Goal: Task Accomplishment & Management: Manage account settings

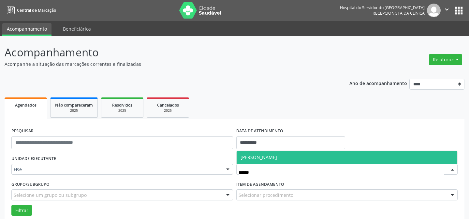
scroll to position [44, 0]
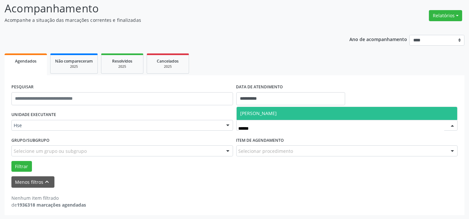
click at [276, 112] on span "[PERSON_NAME]" at bounding box center [259, 113] width 37 height 6
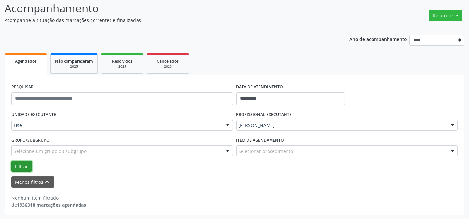
click at [29, 165] on button "Filtrar" at bounding box center [21, 166] width 21 height 11
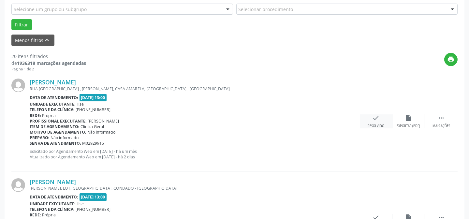
scroll to position [192, 0]
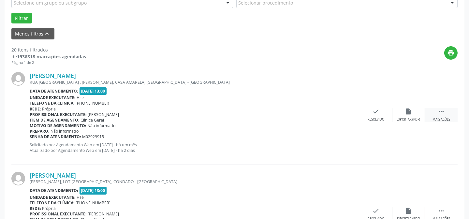
click at [441, 117] on div "Mais ações" at bounding box center [442, 119] width 18 height 5
click at [424, 115] on div "alarm_off Não compareceu" at bounding box center [409, 115] width 33 height 14
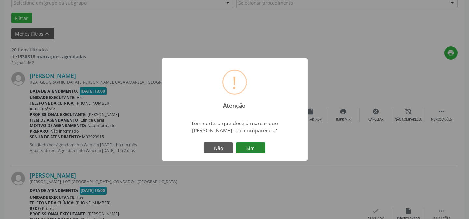
click at [251, 148] on button "Sim" at bounding box center [250, 148] width 29 height 11
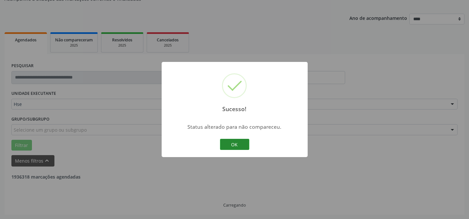
click at [239, 143] on button "OK" at bounding box center [234, 144] width 29 height 11
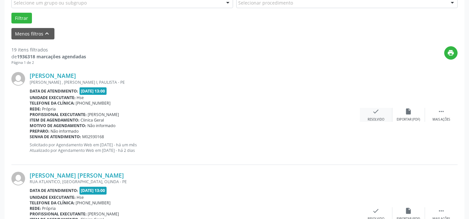
click at [375, 115] on div "check Resolvido" at bounding box center [376, 115] width 33 height 14
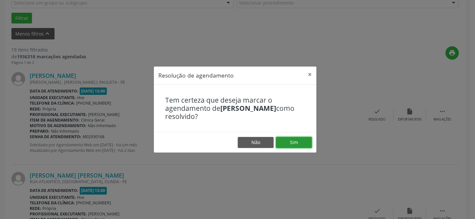
click at [295, 138] on button "Sim" at bounding box center [294, 142] width 36 height 11
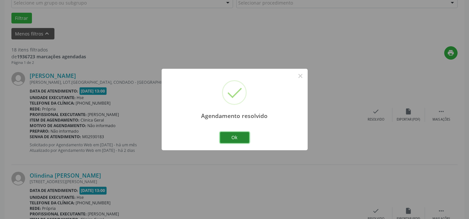
click at [239, 139] on button "Ok" at bounding box center [234, 137] width 29 height 11
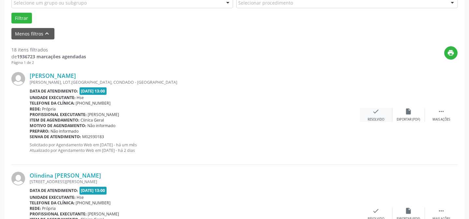
click at [376, 111] on icon "check" at bounding box center [376, 111] width 7 height 7
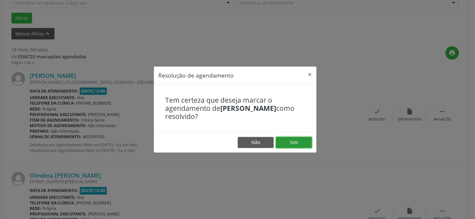
click at [301, 146] on button "Sim" at bounding box center [294, 142] width 36 height 11
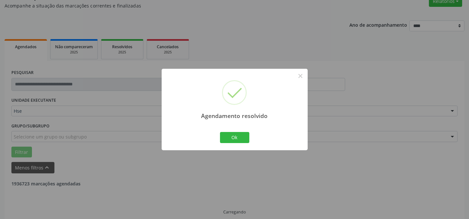
scroll to position [65, 0]
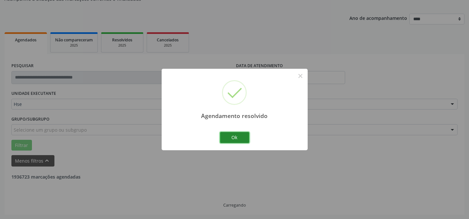
click at [223, 140] on button "Ok" at bounding box center [234, 137] width 29 height 11
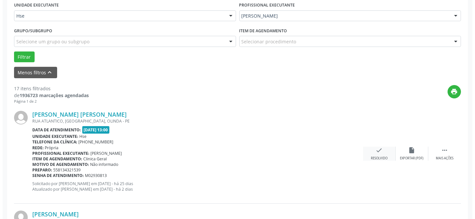
scroll to position [154, 0]
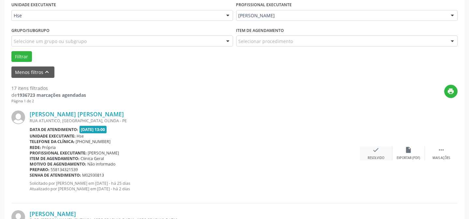
click at [375, 148] on icon "check" at bounding box center [376, 149] width 7 height 7
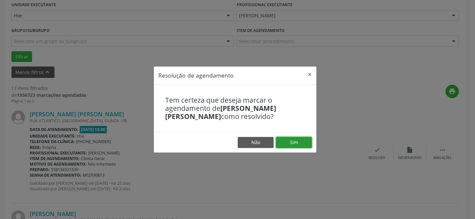
click at [287, 146] on button "Sim" at bounding box center [294, 142] width 36 height 11
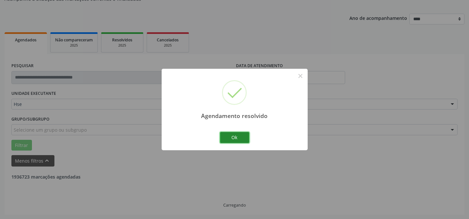
click at [241, 139] on button "Ok" at bounding box center [234, 137] width 29 height 11
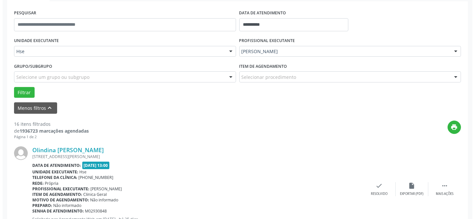
scroll to position [124, 0]
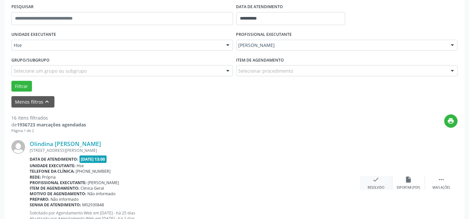
click at [379, 179] on icon "check" at bounding box center [376, 179] width 7 height 7
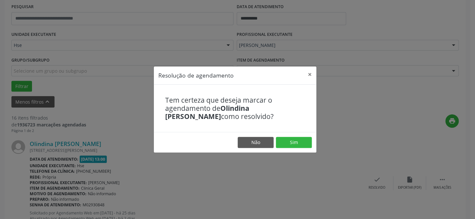
click at [285, 139] on footer "Não Sim" at bounding box center [235, 142] width 162 height 21
click at [287, 144] on button "Sim" at bounding box center [294, 142] width 36 height 11
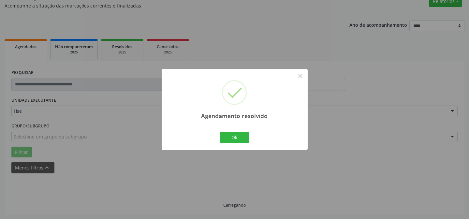
scroll to position [65, 0]
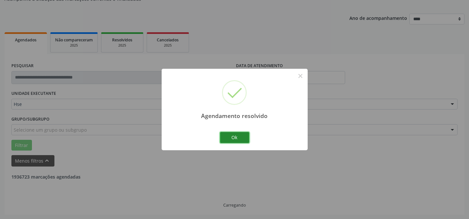
click at [244, 140] on button "Ok" at bounding box center [234, 137] width 29 height 11
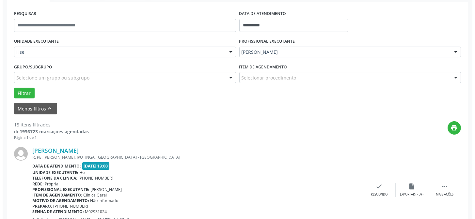
scroll to position [124, 0]
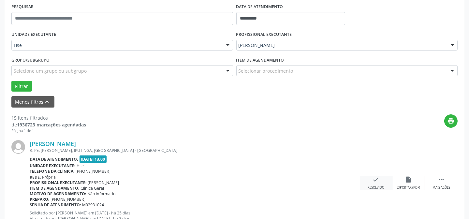
click at [379, 181] on icon "check" at bounding box center [376, 179] width 7 height 7
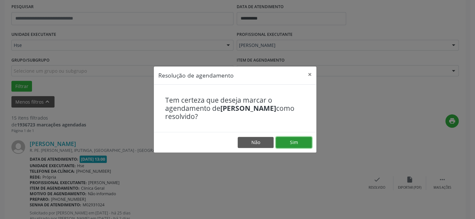
click at [298, 139] on button "Sim" at bounding box center [294, 142] width 36 height 11
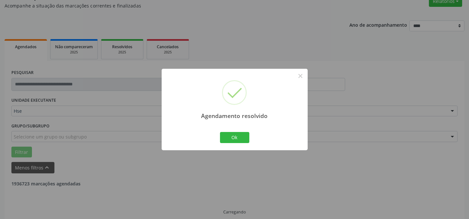
scroll to position [65, 0]
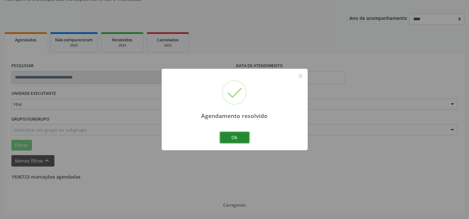
click at [238, 140] on button "Ok" at bounding box center [234, 137] width 29 height 11
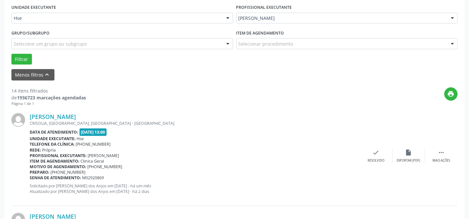
scroll to position [154, 0]
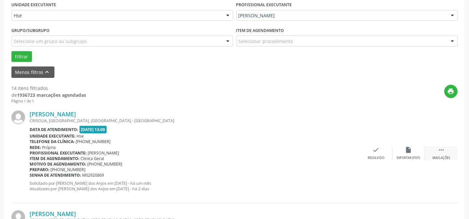
click at [440, 156] on div "Mais ações" at bounding box center [442, 158] width 18 height 5
click at [409, 156] on div "Não compareceu" at bounding box center [409, 158] width 28 height 5
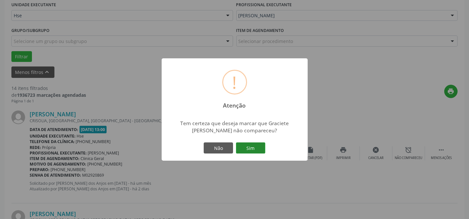
click at [253, 148] on button "Sim" at bounding box center [250, 148] width 29 height 11
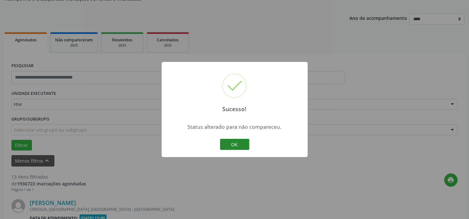
click at [235, 141] on button "OK" at bounding box center [234, 144] width 29 height 11
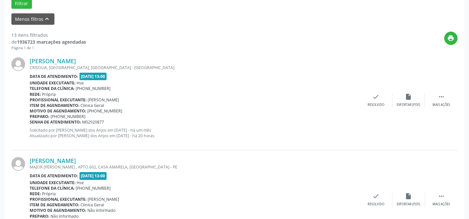
scroll to position [213, 0]
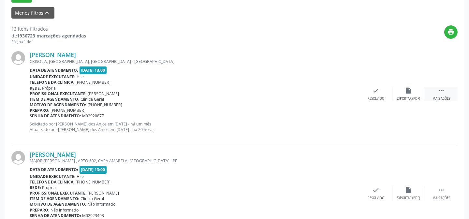
click at [440, 91] on icon "" at bounding box center [441, 90] width 7 height 7
click at [416, 97] on div "Não compareceu" at bounding box center [409, 99] width 28 height 5
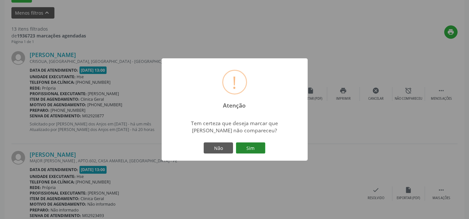
click at [240, 146] on button "Sim" at bounding box center [250, 148] width 29 height 11
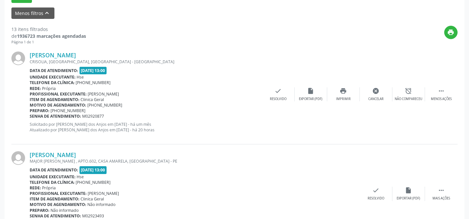
scroll to position [65, 0]
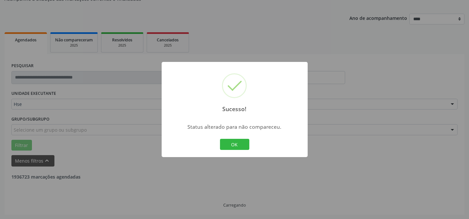
click at [230, 143] on button "OK" at bounding box center [234, 144] width 29 height 11
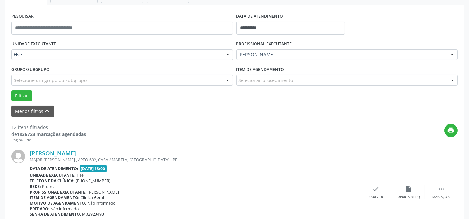
scroll to position [124, 0]
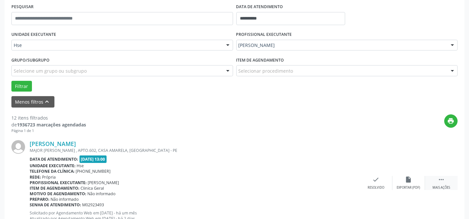
click at [449, 178] on div " Mais ações" at bounding box center [441, 183] width 33 height 14
click at [410, 174] on div "[PERSON_NAME] MAJOR [PERSON_NAME] , APTO.602, CASA AMARELA, [GEOGRAPHIC_DATA] -…" at bounding box center [234, 182] width 447 height 99
click at [408, 177] on icon "alarm_off" at bounding box center [408, 179] width 7 height 7
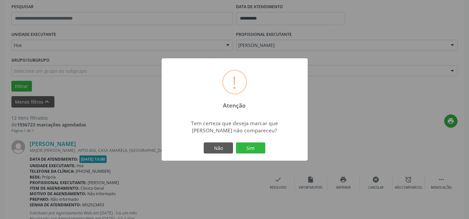
click at [249, 146] on button "Sim" at bounding box center [250, 148] width 29 height 11
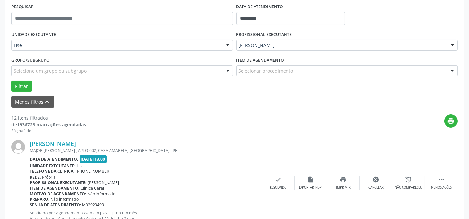
scroll to position [65, 0]
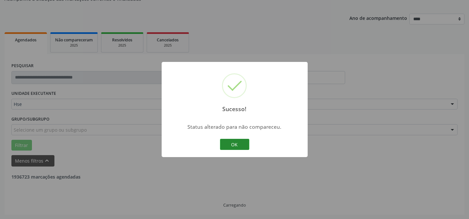
click at [235, 144] on button "OK" at bounding box center [234, 144] width 29 height 11
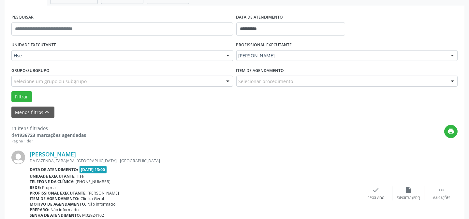
scroll to position [124, 0]
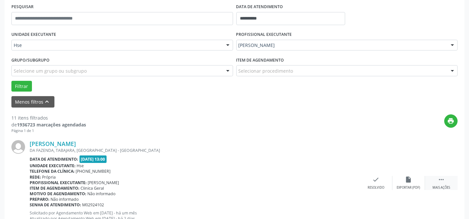
click at [440, 180] on icon "" at bounding box center [441, 179] width 7 height 7
click at [415, 180] on div "alarm_off Não compareceu" at bounding box center [409, 183] width 33 height 14
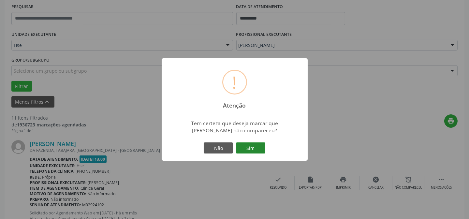
click at [244, 147] on button "Sim" at bounding box center [250, 148] width 29 height 11
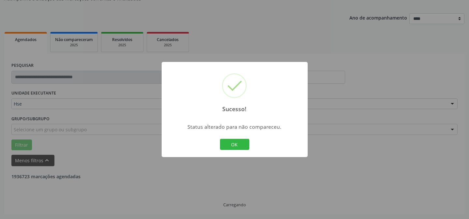
scroll to position [65, 0]
click at [219, 145] on div "OK Cancel" at bounding box center [235, 145] width 32 height 14
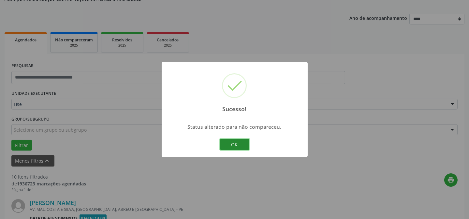
click at [220, 144] on button "OK" at bounding box center [234, 144] width 29 height 11
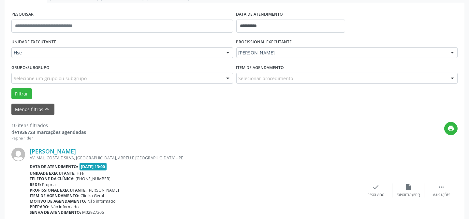
scroll to position [124, 0]
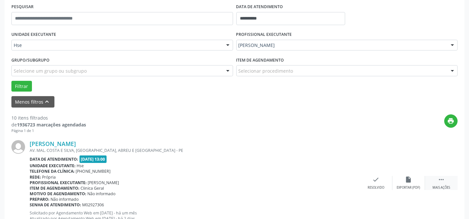
click at [437, 180] on div " Mais ações" at bounding box center [441, 183] width 33 height 14
click at [414, 180] on div "alarm_off Não compareceu" at bounding box center [409, 183] width 33 height 14
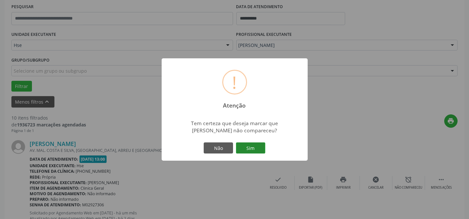
click at [241, 153] on button "Sim" at bounding box center [250, 148] width 29 height 11
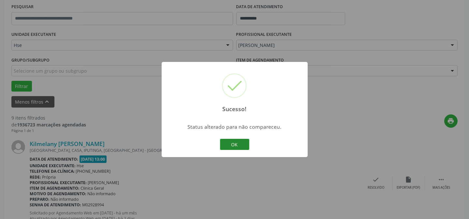
click at [232, 146] on button "OK" at bounding box center [234, 144] width 29 height 11
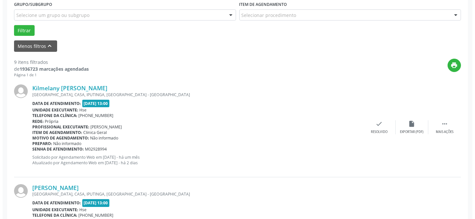
scroll to position [184, 0]
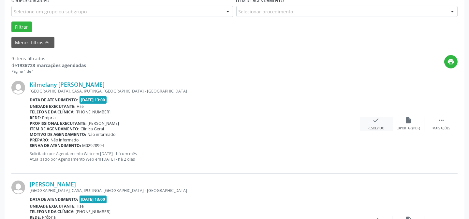
click at [377, 121] on icon "check" at bounding box center [376, 120] width 7 height 7
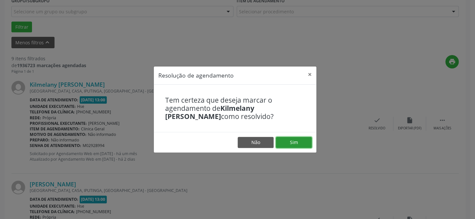
click at [305, 144] on button "Sim" at bounding box center [294, 142] width 36 height 11
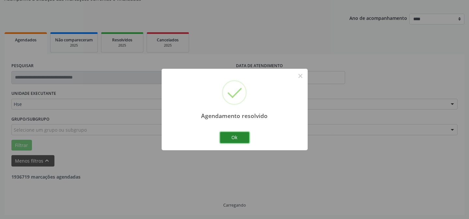
click at [229, 138] on button "Ok" at bounding box center [234, 137] width 29 height 11
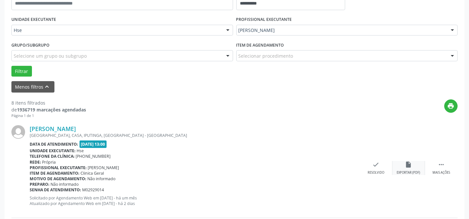
scroll to position [154, 0]
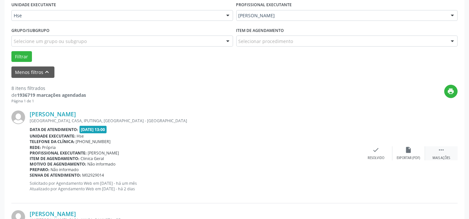
click at [449, 154] on div " Mais ações" at bounding box center [441, 153] width 33 height 14
click at [417, 154] on div "alarm_off Não compareceu" at bounding box center [409, 153] width 33 height 14
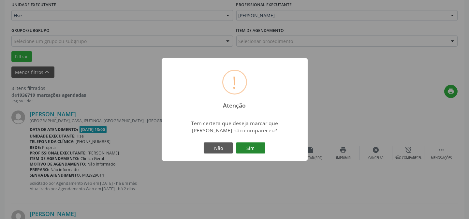
click at [251, 146] on button "Sim" at bounding box center [250, 148] width 29 height 11
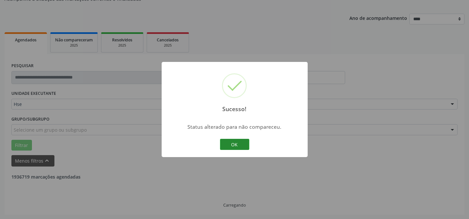
click at [245, 144] on button "OK" at bounding box center [234, 144] width 29 height 11
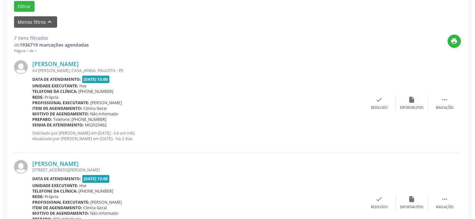
scroll to position [213, 0]
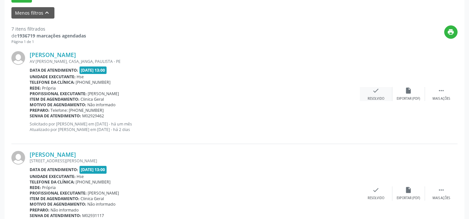
click at [366, 92] on div "check Resolvido" at bounding box center [376, 94] width 33 height 14
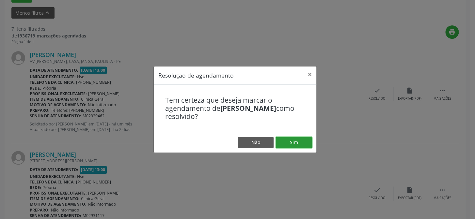
click at [295, 140] on button "Sim" at bounding box center [294, 142] width 36 height 11
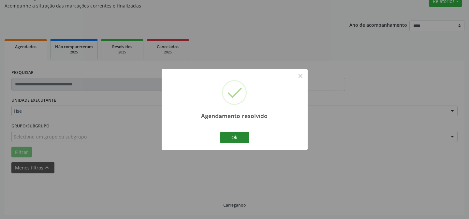
scroll to position [65, 0]
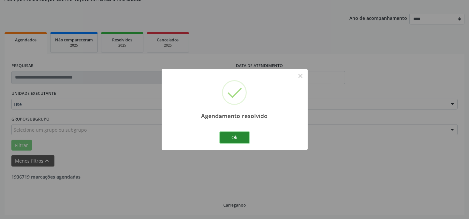
click at [226, 135] on button "Ok" at bounding box center [234, 137] width 29 height 11
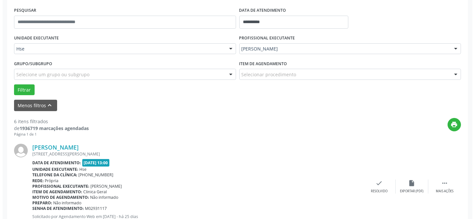
scroll to position [124, 0]
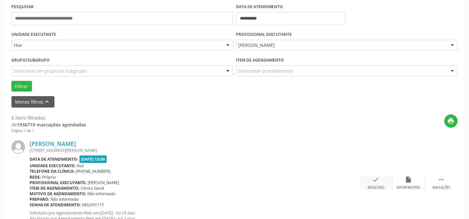
click at [373, 180] on icon "check" at bounding box center [376, 179] width 7 height 7
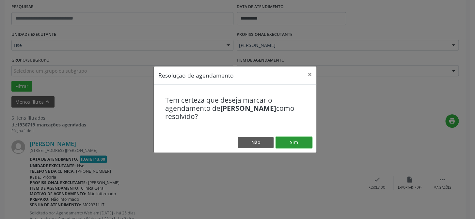
click at [297, 145] on button "Sim" at bounding box center [294, 142] width 36 height 11
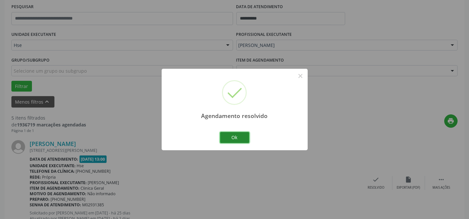
click at [233, 134] on button "Ok" at bounding box center [234, 137] width 29 height 11
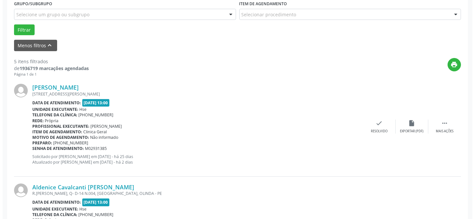
scroll to position [184, 0]
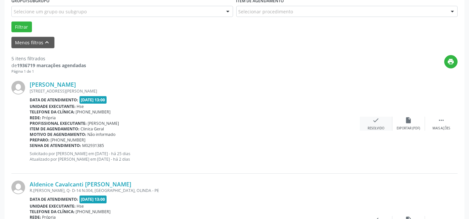
click at [375, 119] on icon "check" at bounding box center [376, 120] width 7 height 7
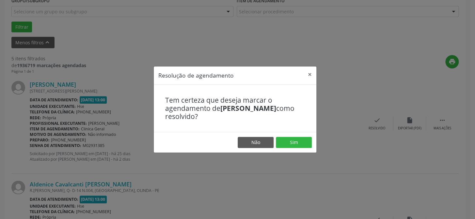
click at [290, 148] on footer "Não Sim" at bounding box center [235, 142] width 162 height 21
click at [292, 145] on button "Sim" at bounding box center [294, 142] width 36 height 11
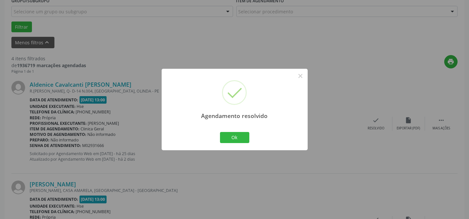
click at [250, 138] on div "Ok Cancel" at bounding box center [235, 138] width 32 height 14
click at [228, 140] on button "Ok" at bounding box center [234, 137] width 29 height 11
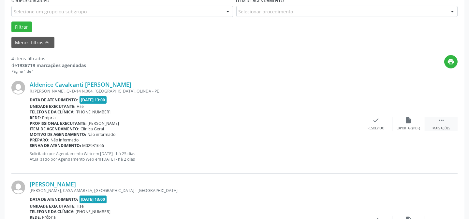
click at [440, 120] on icon "" at bounding box center [441, 120] width 7 height 7
click at [400, 122] on div "alarm_off Não compareceu" at bounding box center [409, 124] width 33 height 14
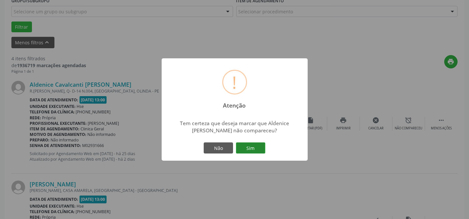
click at [254, 145] on button "Sim" at bounding box center [250, 148] width 29 height 11
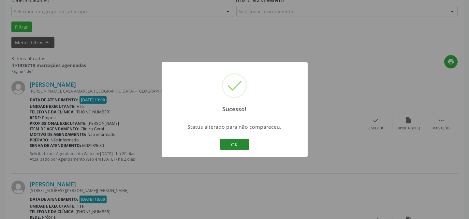
click at [232, 140] on button "OK" at bounding box center [234, 144] width 29 height 11
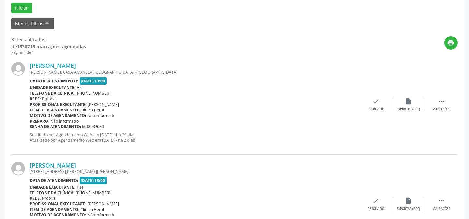
scroll to position [213, 0]
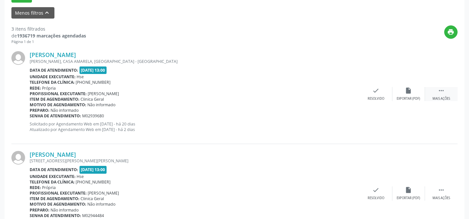
click at [436, 91] on div " Mais ações" at bounding box center [441, 94] width 33 height 14
click at [412, 97] on div "Não compareceu" at bounding box center [409, 99] width 28 height 5
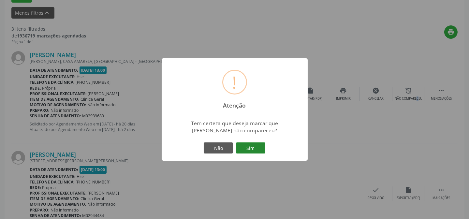
click at [258, 145] on button "Sim" at bounding box center [250, 148] width 29 height 11
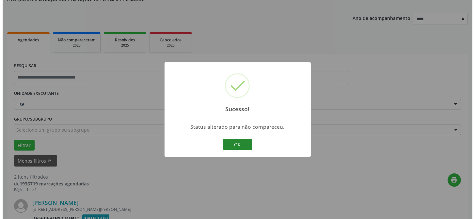
scroll to position [213, 0]
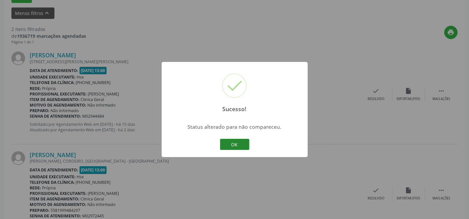
click at [226, 141] on button "OK" at bounding box center [234, 144] width 29 height 11
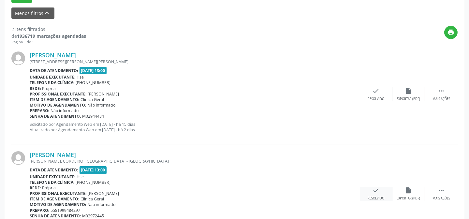
click at [371, 190] on div "check Resolvido" at bounding box center [376, 194] width 33 height 14
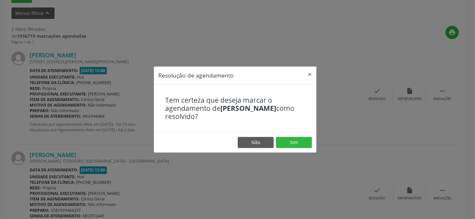
click at [306, 150] on footer "Não Sim" at bounding box center [235, 142] width 162 height 21
click at [287, 143] on button "Sim" at bounding box center [294, 142] width 36 height 11
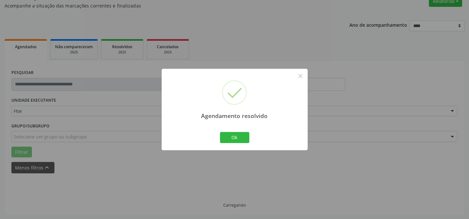
scroll to position [65, 0]
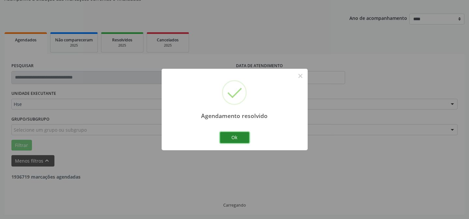
click at [237, 135] on button "Ok" at bounding box center [234, 137] width 29 height 11
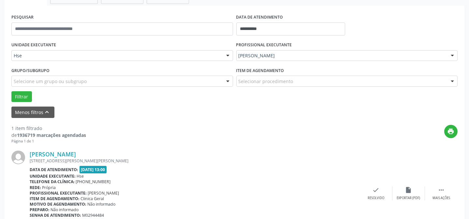
scroll to position [124, 0]
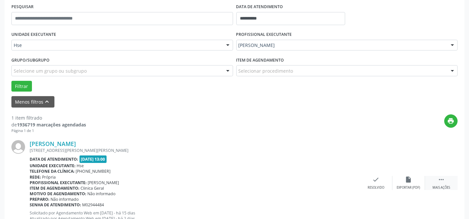
click at [440, 182] on icon "" at bounding box center [441, 179] width 7 height 7
click at [413, 179] on div "alarm_off Não compareceu" at bounding box center [409, 183] width 33 height 14
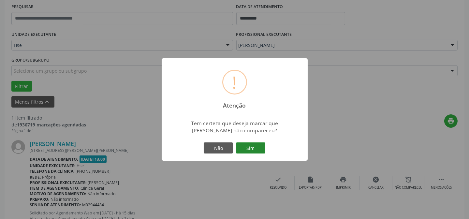
click at [237, 147] on button "Sim" at bounding box center [250, 148] width 29 height 11
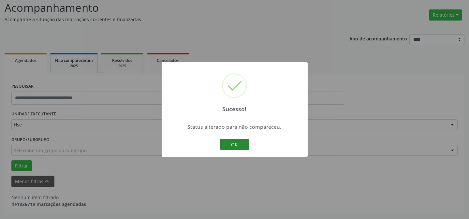
scroll to position [44, 0]
click at [233, 148] on button "OK" at bounding box center [234, 144] width 29 height 11
